Goal: Check status: Check status

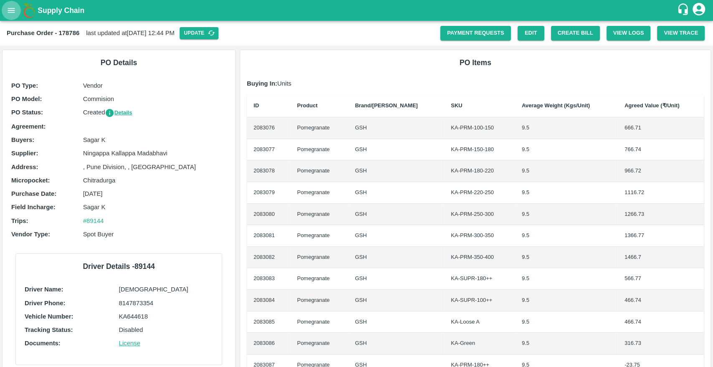
click at [10, 9] on icon "open drawer" at bounding box center [11, 10] width 9 height 9
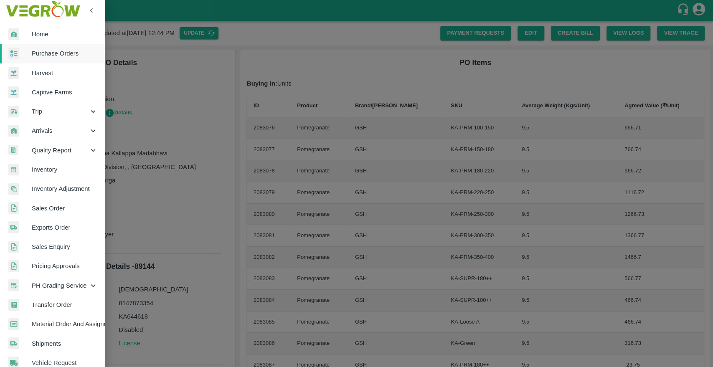
click at [48, 51] on span "Purchase Orders" at bounding box center [65, 53] width 66 height 9
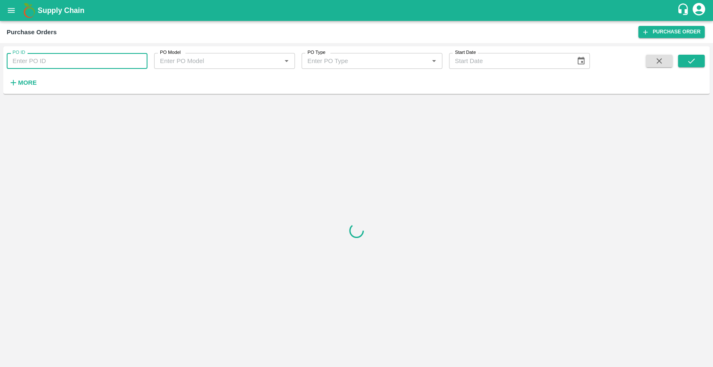
click at [86, 66] on input "PO ID" at bounding box center [77, 61] width 141 height 16
paste input "178786"
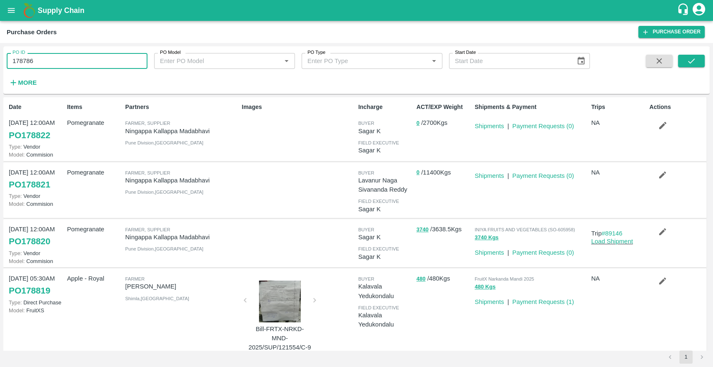
click at [687, 65] on icon "submit" at bounding box center [691, 60] width 9 height 9
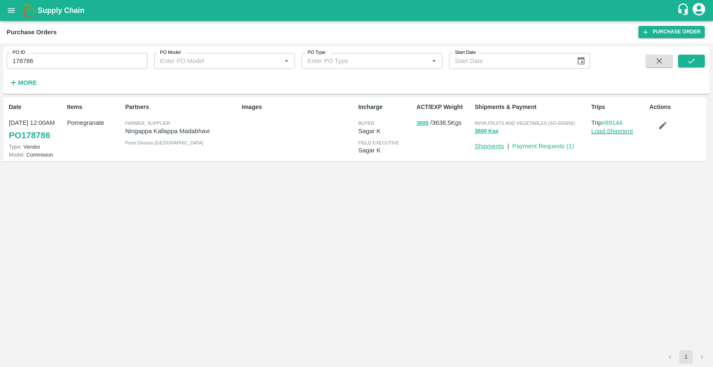
click at [480, 147] on link "Shipments" at bounding box center [488, 146] width 29 height 7
click at [86, 61] on input "178786" at bounding box center [77, 61] width 141 height 16
type input "17878"
drag, startPoint x: 124, startPoint y: 128, endPoint x: 212, endPoint y: 130, distance: 88.1
click at [212, 130] on div "Partners Farmer, Supplier Ningappa Kallappa Madabhavi Pune Division , Maharasht…" at bounding box center [180, 128] width 117 height 59
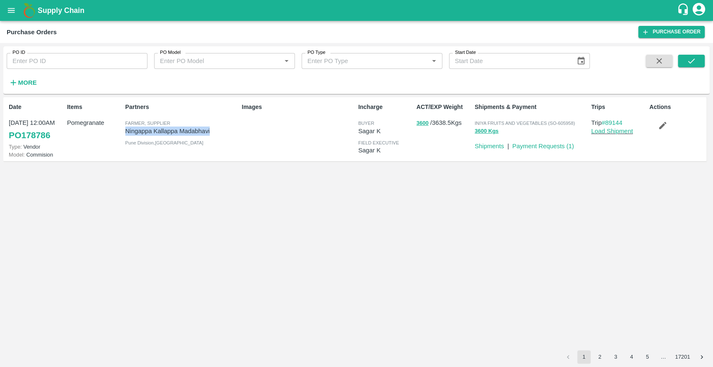
copy p "Ningappa Kallappa Madabhavi"
click at [21, 80] on strong "More" at bounding box center [27, 82] width 19 height 7
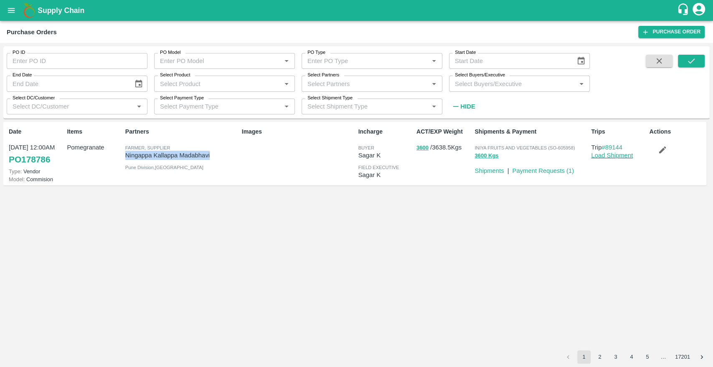
click at [365, 86] on input "Select Partners" at bounding box center [365, 83] width 122 height 11
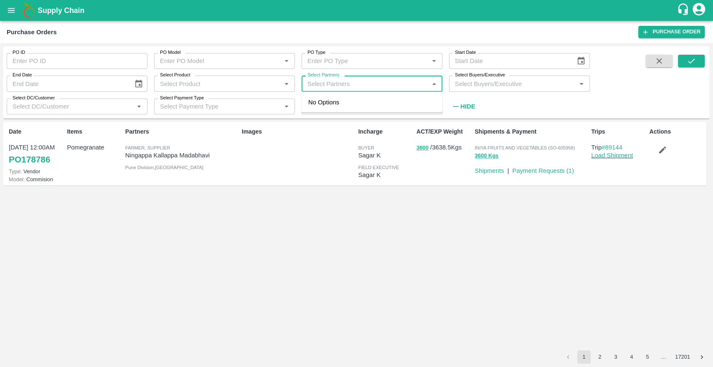
paste input "Ningappa Kallappa Madabhavi"
type input "Ningappa Kallappa Madabhavi"
type input "178786"
click at [317, 106] on input "checkbox" at bounding box center [320, 107] width 17 height 17
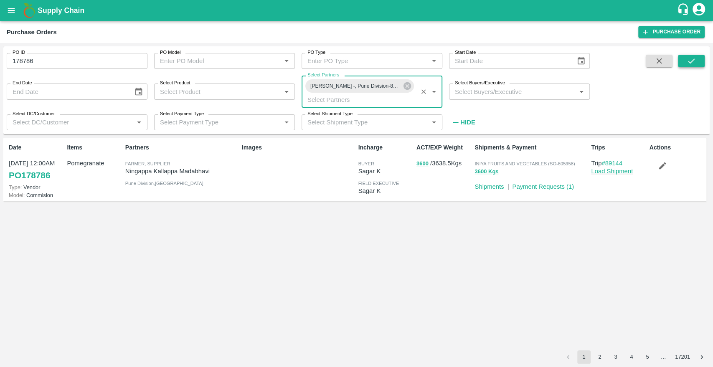
click at [692, 61] on icon "submit" at bounding box center [691, 60] width 7 height 5
click at [364, 100] on input "Select Partners" at bounding box center [359, 99] width 111 height 11
click at [689, 59] on icon "submit" at bounding box center [691, 60] width 9 height 9
click at [96, 66] on input "178786" at bounding box center [77, 61] width 141 height 16
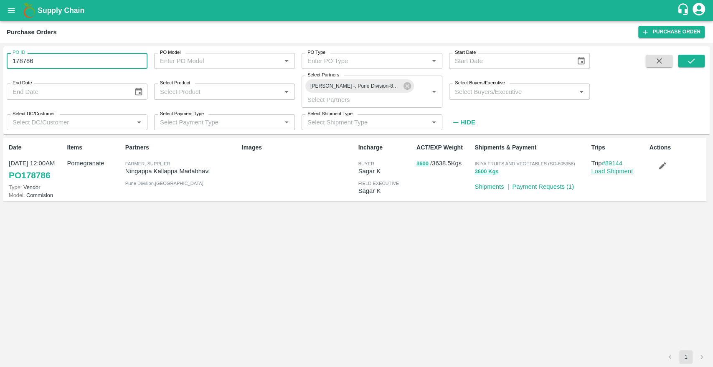
type input "178786"
click at [609, 54] on div "PO ID PO ID PO Model PO Model   * PO Type PO Type   * Start Date Start Date End…" at bounding box center [356, 90] width 706 height 81
click at [691, 61] on icon "submit" at bounding box center [691, 60] width 9 height 9
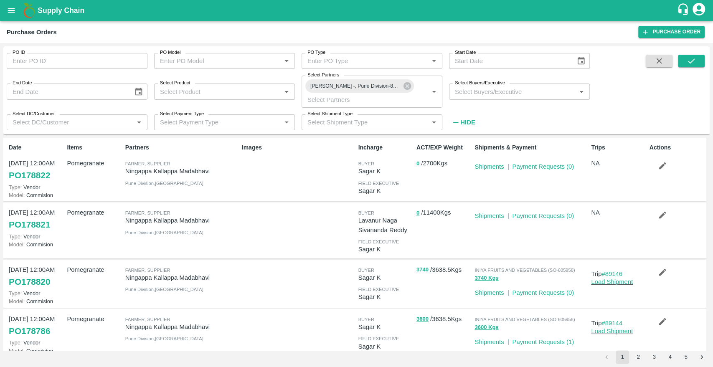
scroll to position [46, 0]
